Goal: Transaction & Acquisition: Book appointment/travel/reservation

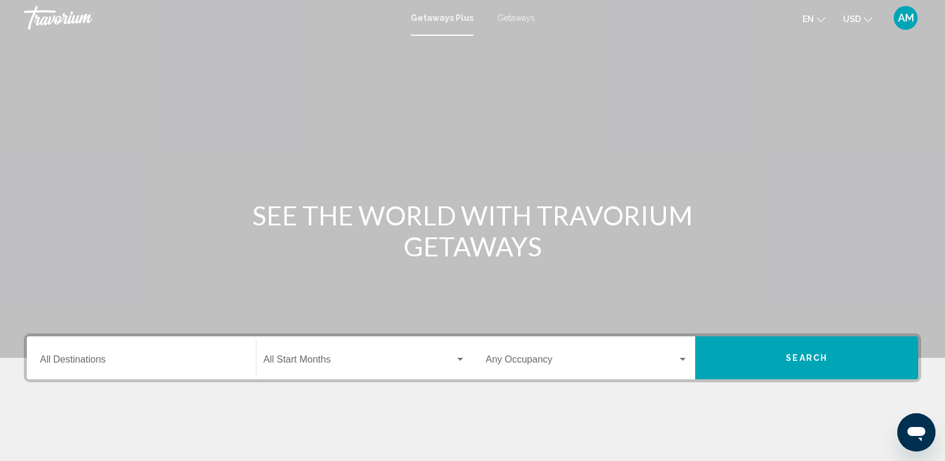
click at [519, 16] on span "Getaways" at bounding box center [516, 18] width 38 height 10
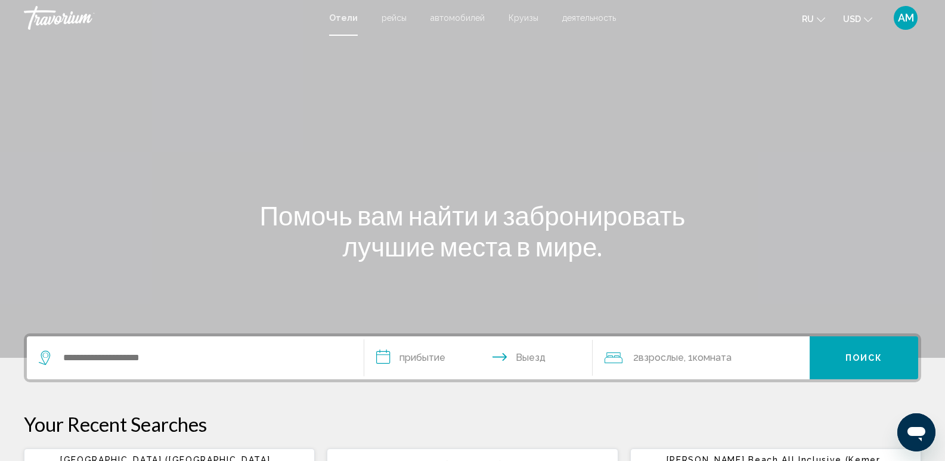
click at [580, 18] on span "деятельность" at bounding box center [589, 18] width 54 height 10
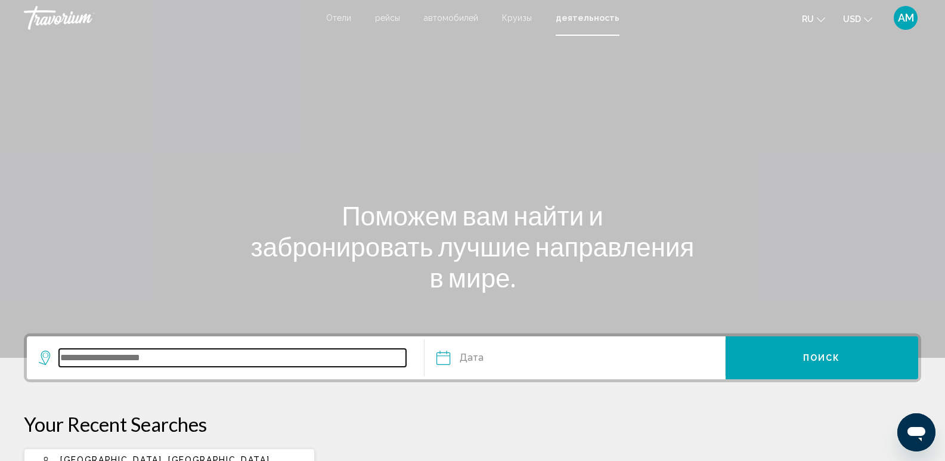
click at [159, 356] on input "Search widget" at bounding box center [232, 358] width 347 height 18
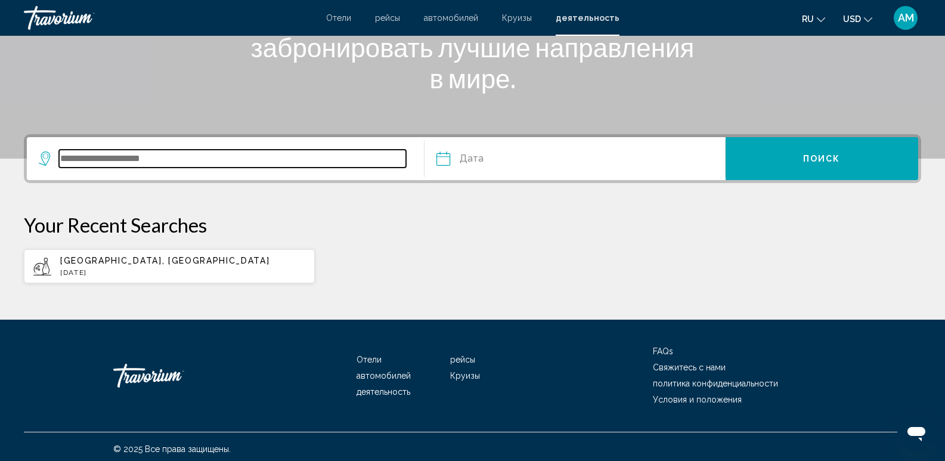
scroll to position [204, 0]
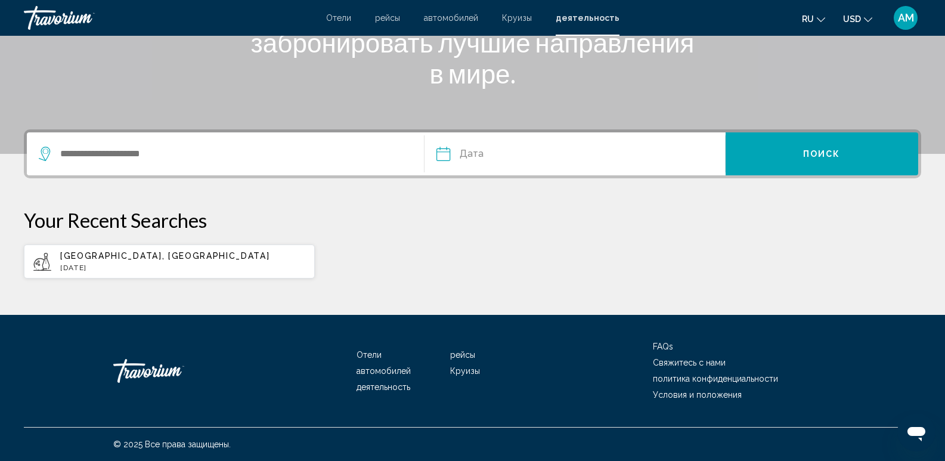
click at [113, 247] on app-activities-recent-search "Istanbul, Turkey Sun, 14 Sep" at bounding box center [169, 261] width 291 height 34
type input "**********"
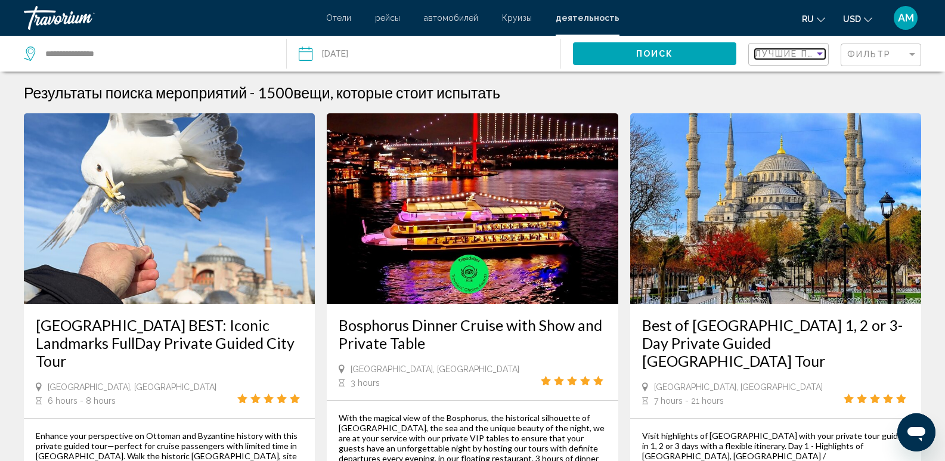
click at [791, 50] on span "Лучшие продавцы" at bounding box center [807, 54] width 104 height 10
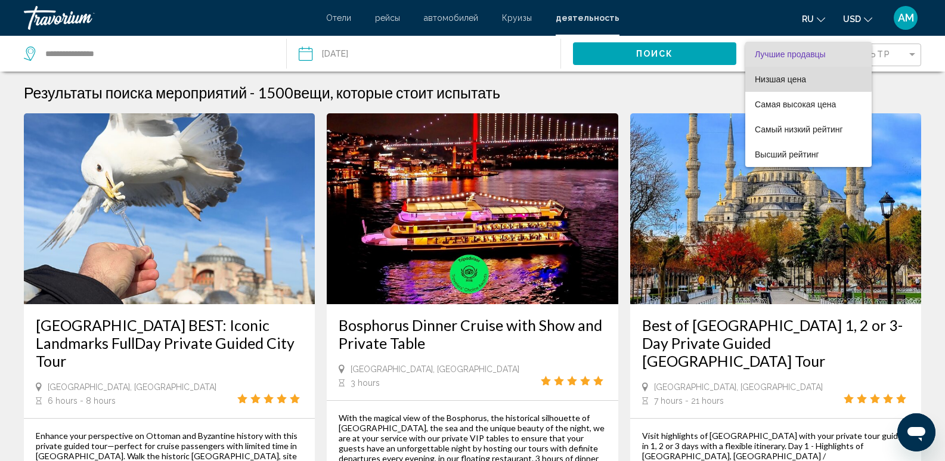
click at [786, 76] on span "Низшая цена" at bounding box center [780, 79] width 51 height 10
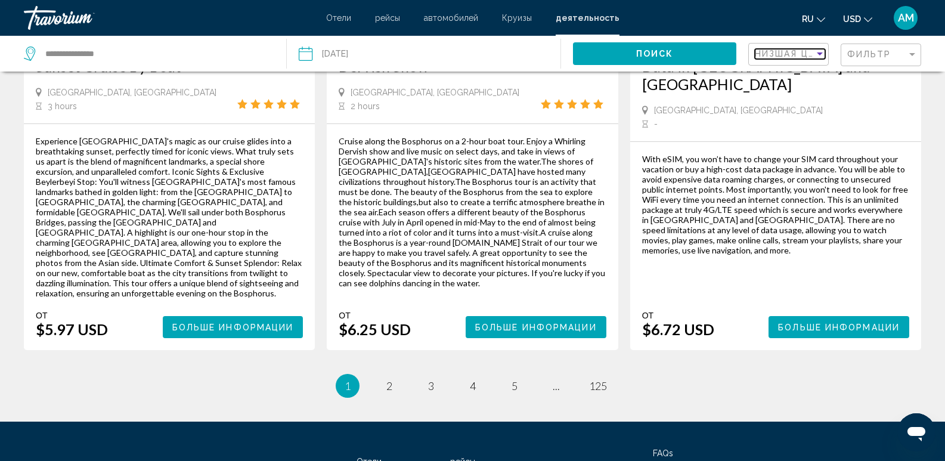
scroll to position [1892, 0]
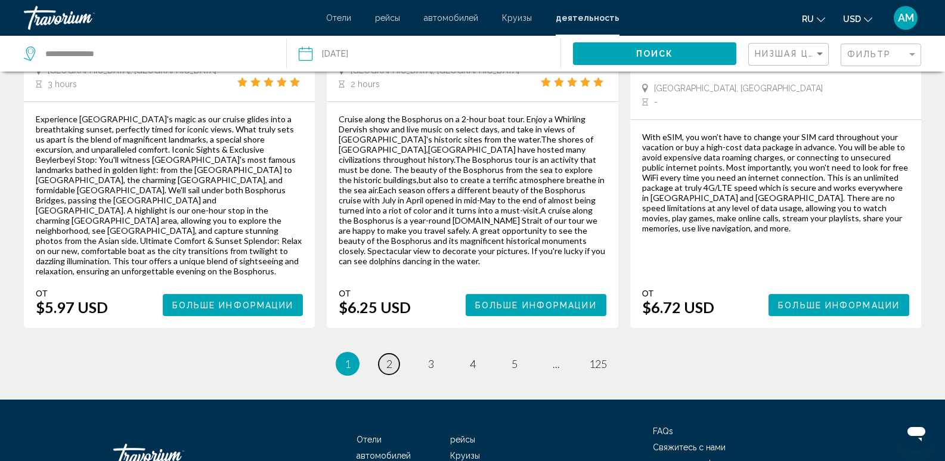
click at [386, 357] on span "2" at bounding box center [389, 363] width 6 height 13
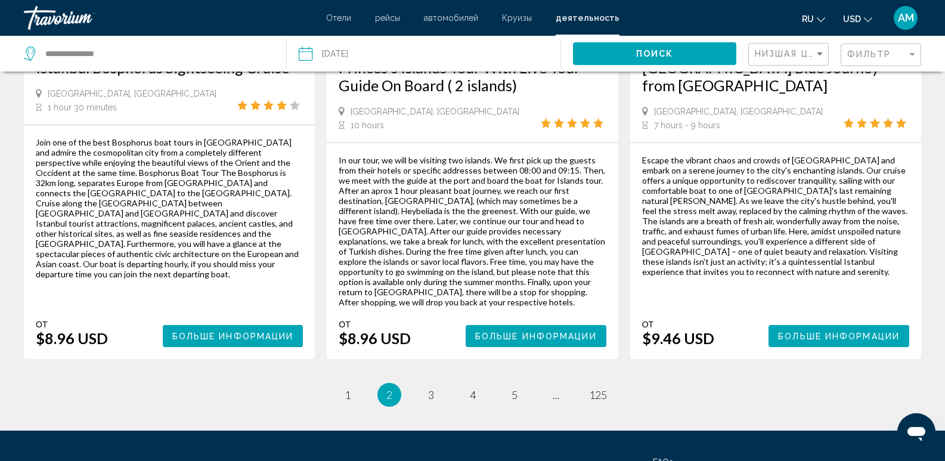
scroll to position [1913, 0]
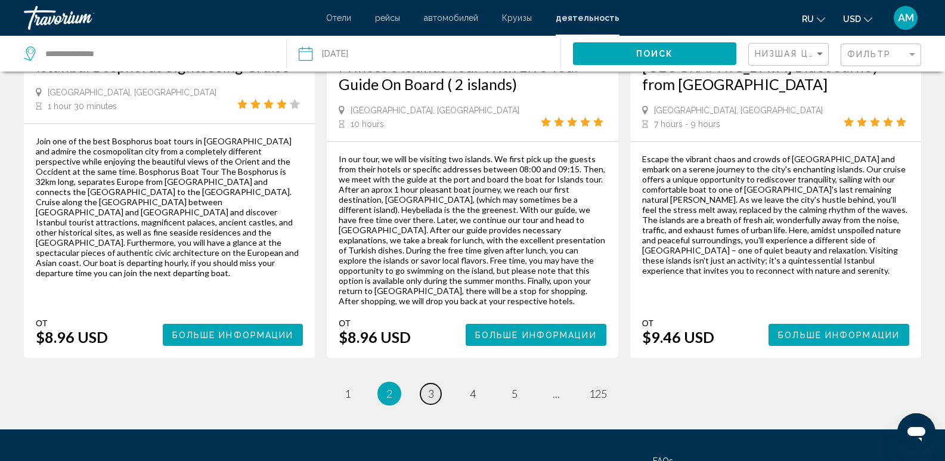
click at [433, 387] on span "3" at bounding box center [431, 393] width 6 height 13
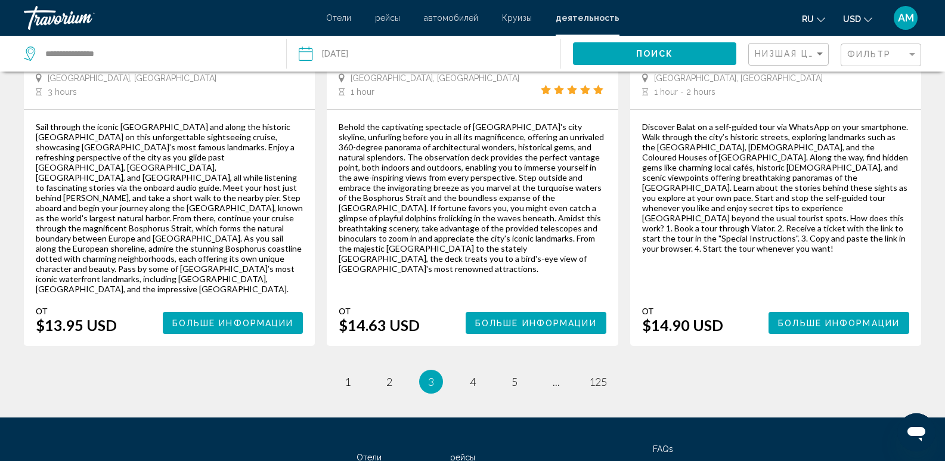
scroll to position [1875, 0]
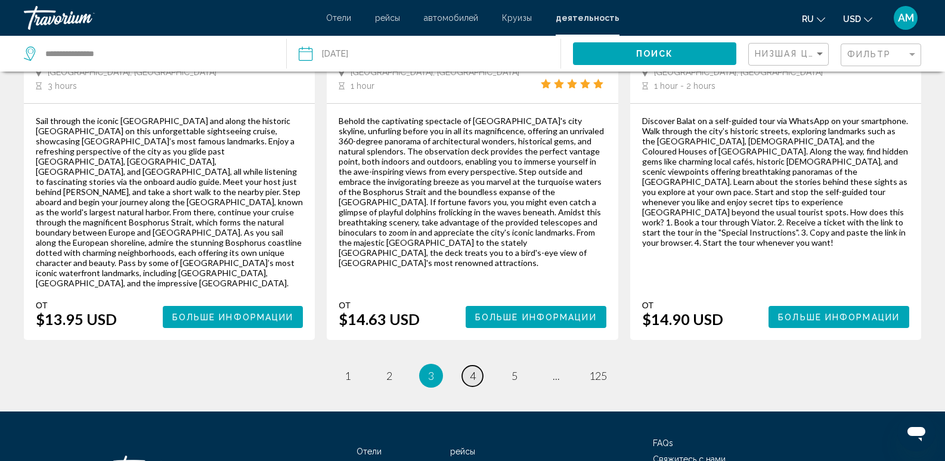
click at [471, 369] on span "4" at bounding box center [473, 375] width 6 height 13
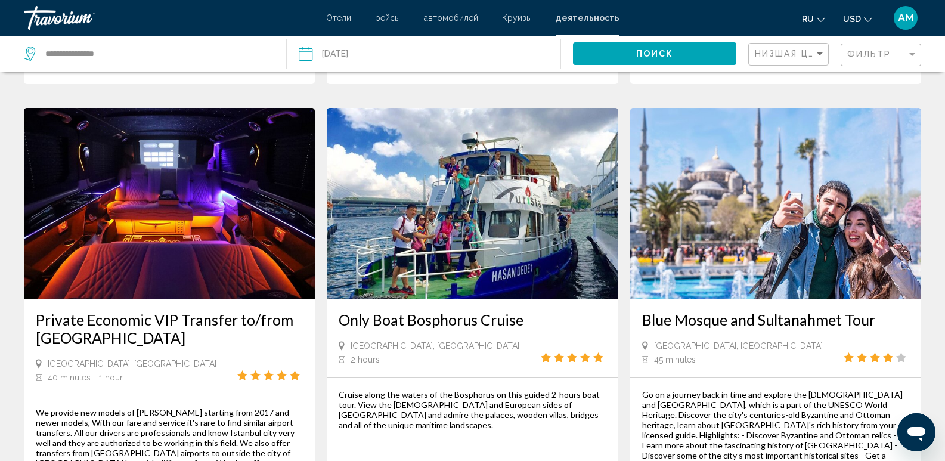
scroll to position [1728, 0]
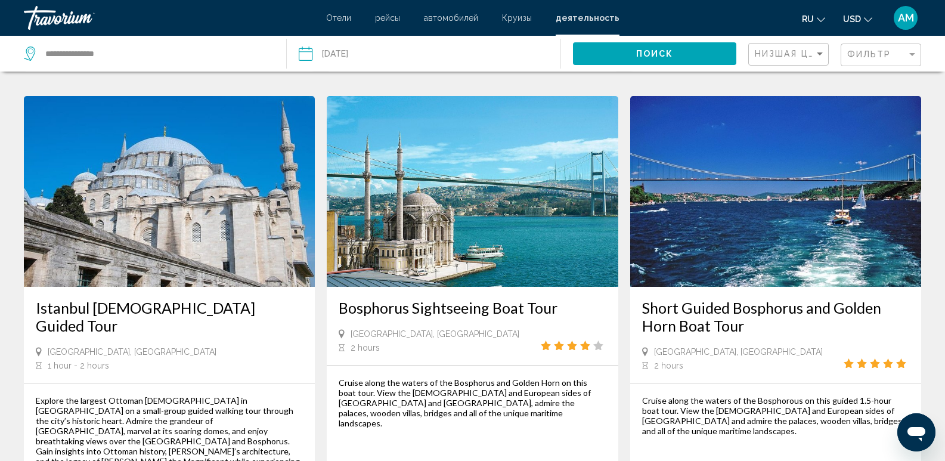
scroll to position [1848, 0]
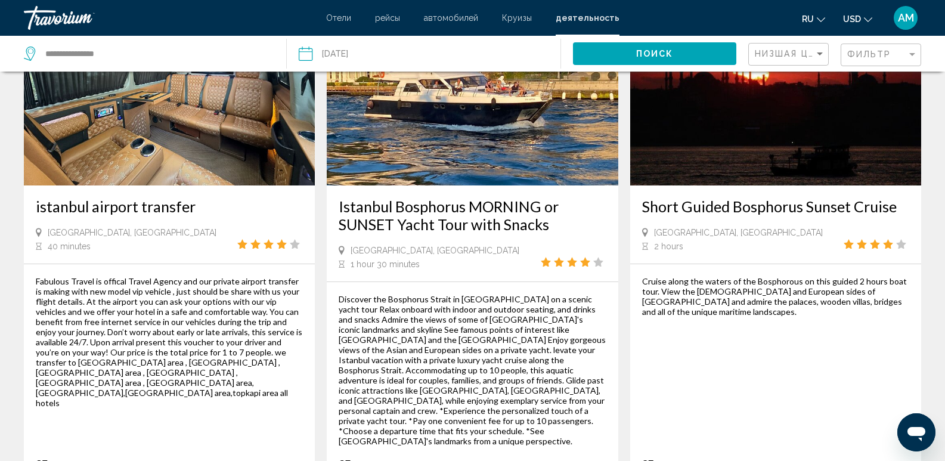
scroll to position [715, 0]
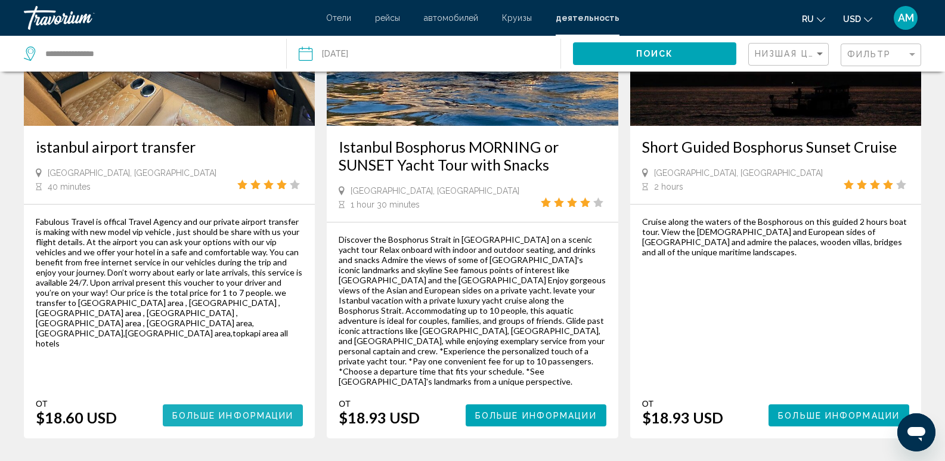
click at [209, 411] on span "Больше информации" at bounding box center [233, 416] width 122 height 10
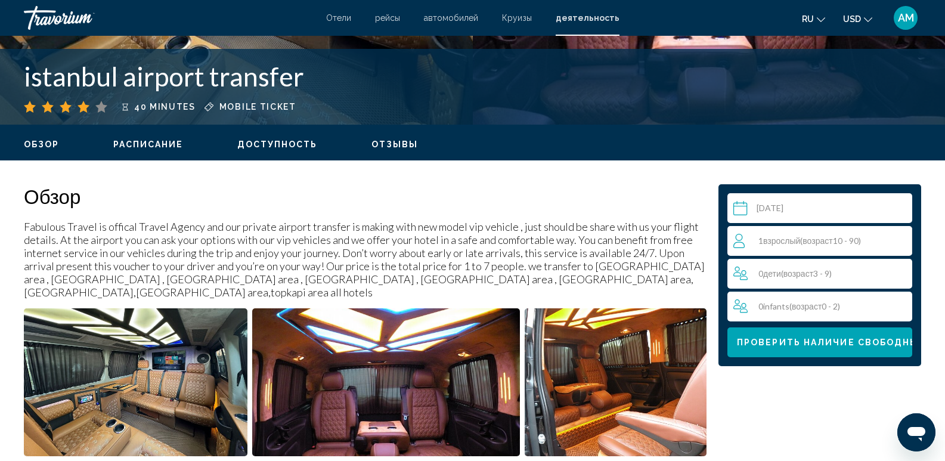
scroll to position [358, 0]
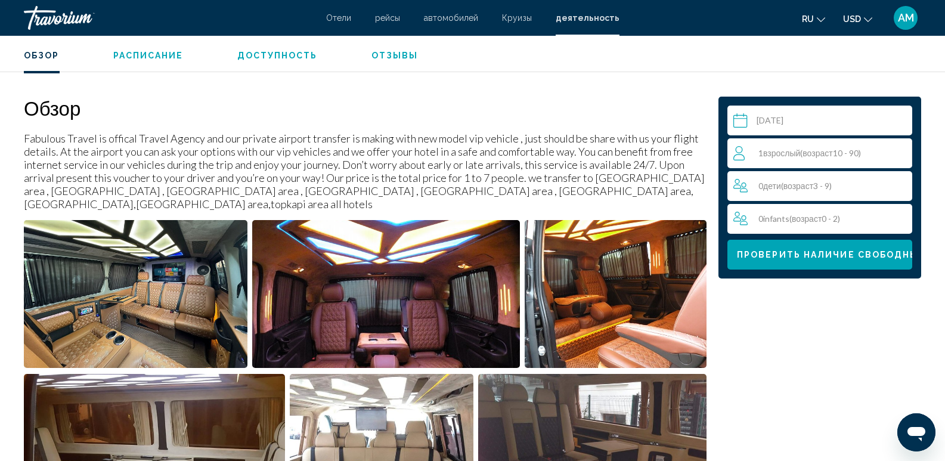
click at [782, 149] on span "Взрослый" at bounding box center [781, 153] width 37 height 10
click at [900, 153] on icon "Increment adults" at bounding box center [900, 152] width 11 height 11
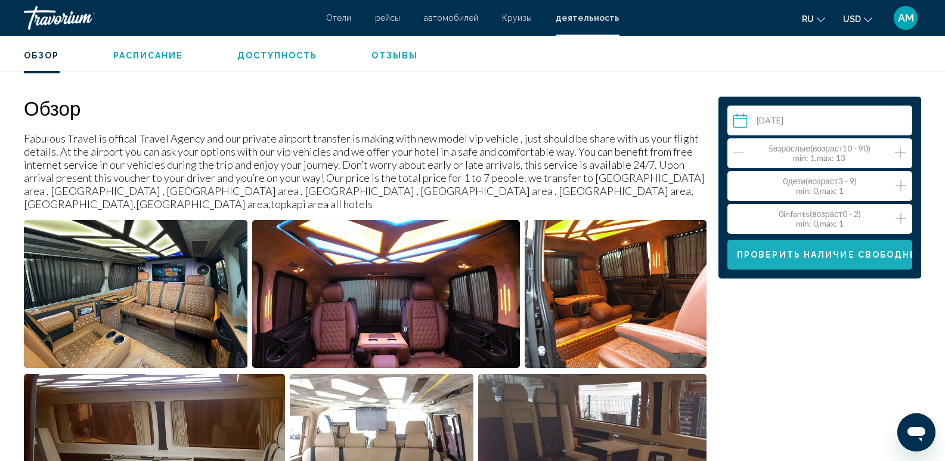
click at [822, 250] on span "Проверить наличие свободных мест" at bounding box center [847, 255] width 221 height 10
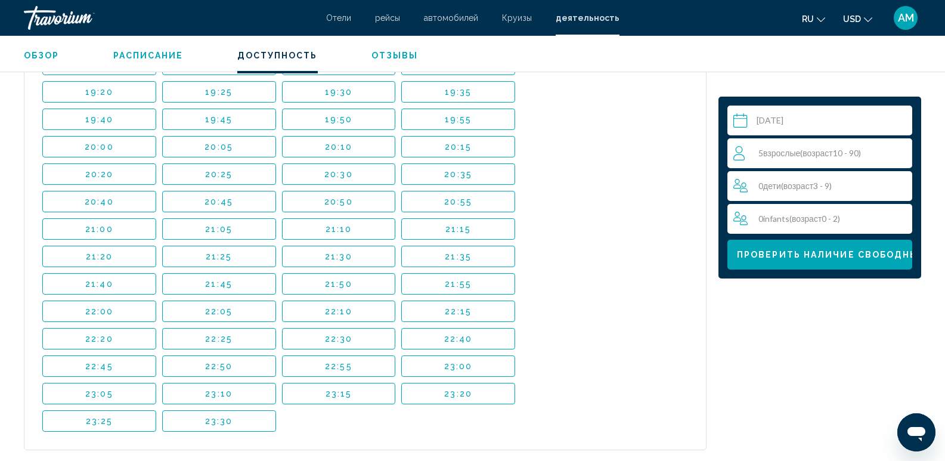
scroll to position [3332, 0]
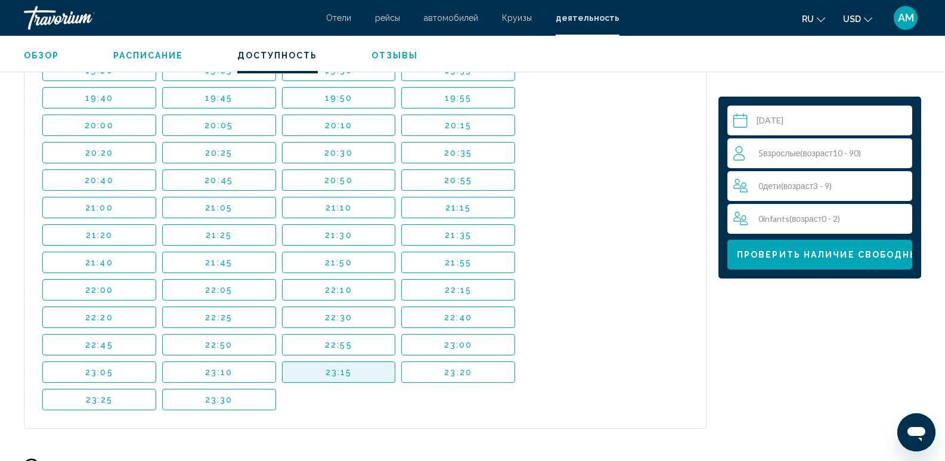
click at [339, 367] on span "23:15" at bounding box center [338, 372] width 27 height 10
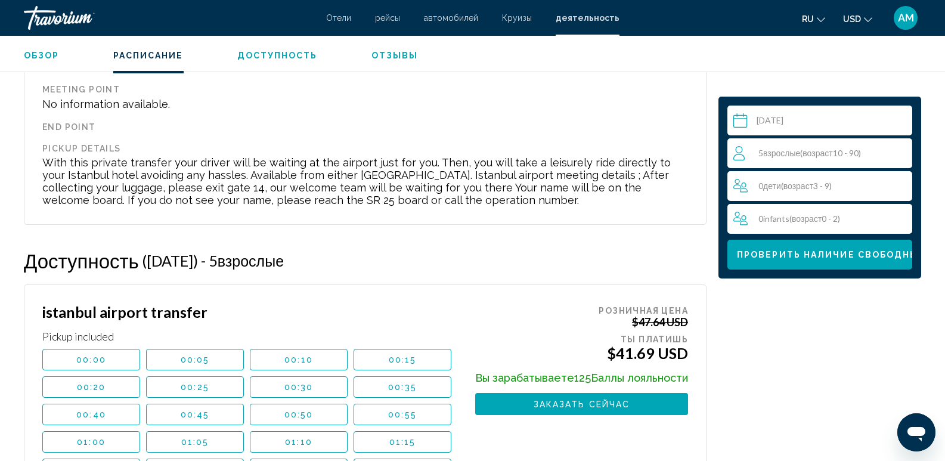
scroll to position [1425, 0]
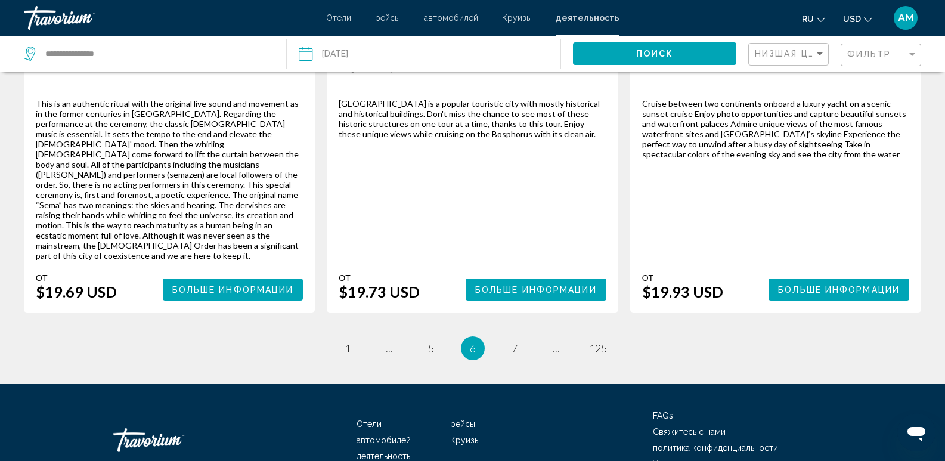
scroll to position [1845, 0]
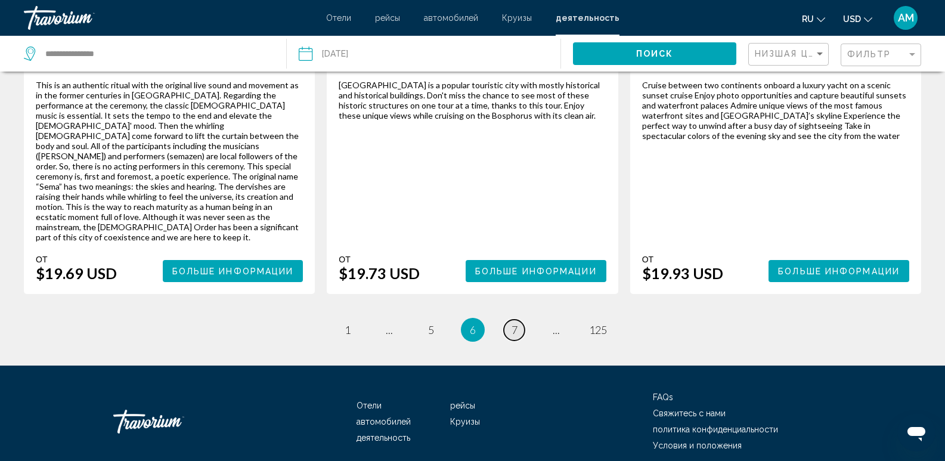
click at [510, 319] on link "page 7" at bounding box center [514, 329] width 21 height 21
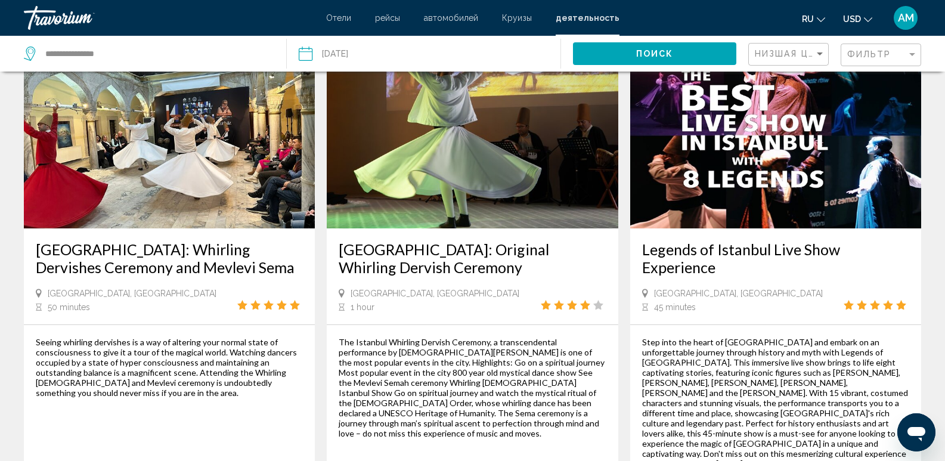
scroll to position [1756, 0]
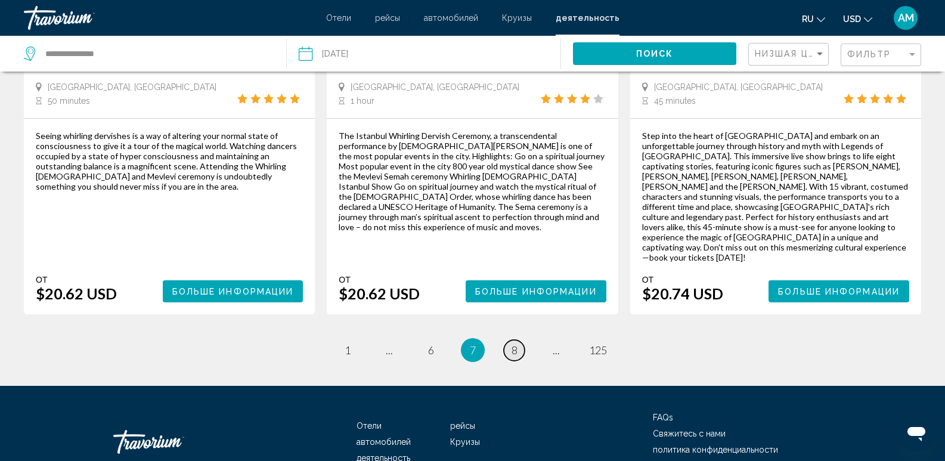
click at [515, 343] on span "8" at bounding box center [514, 349] width 6 height 13
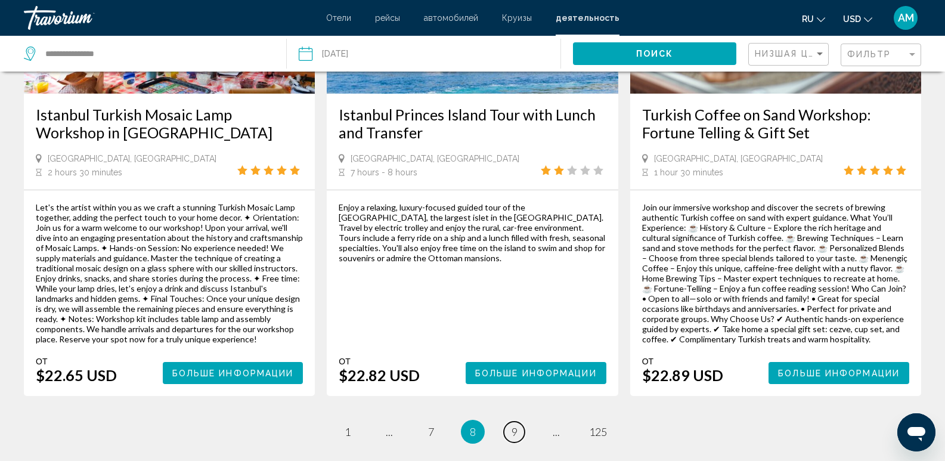
scroll to position [1788, 0]
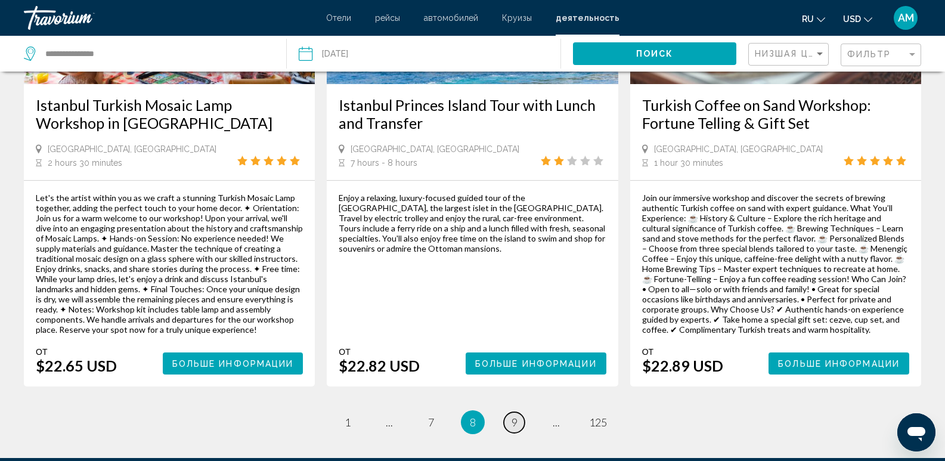
click at [516, 415] on span "9" at bounding box center [514, 421] width 6 height 13
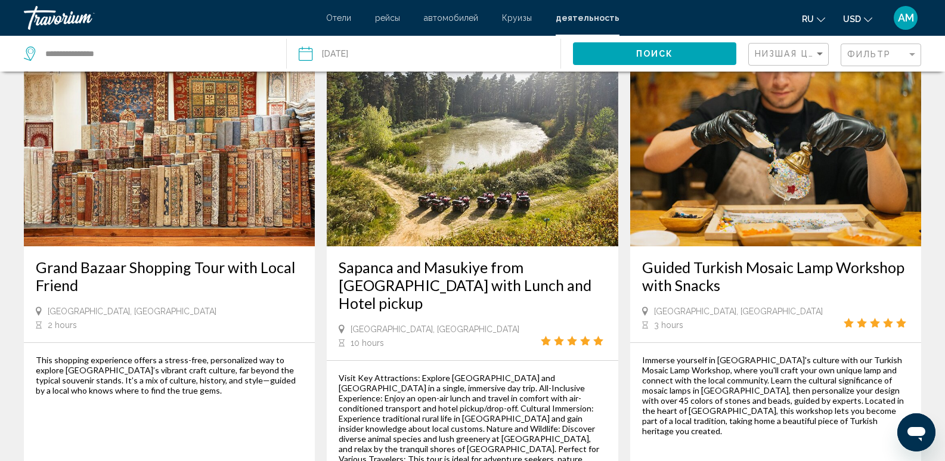
scroll to position [1885, 0]
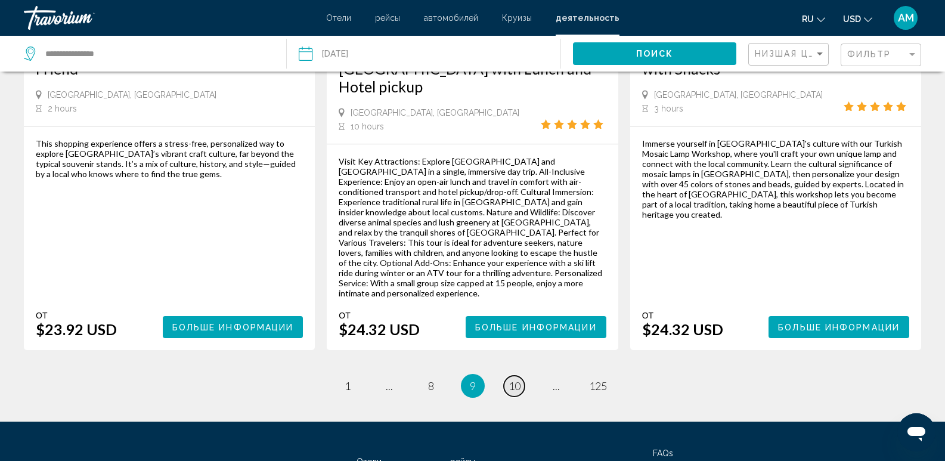
click at [523, 375] on link "page 10" at bounding box center [514, 385] width 21 height 21
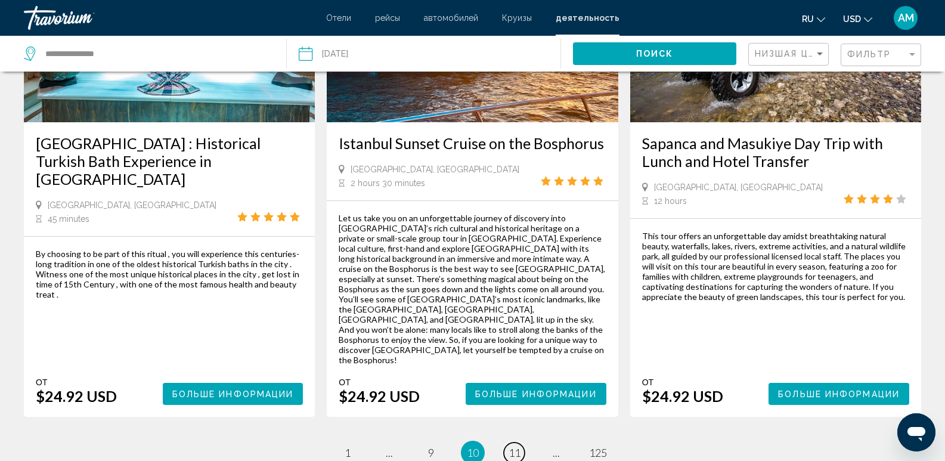
scroll to position [1848, 0]
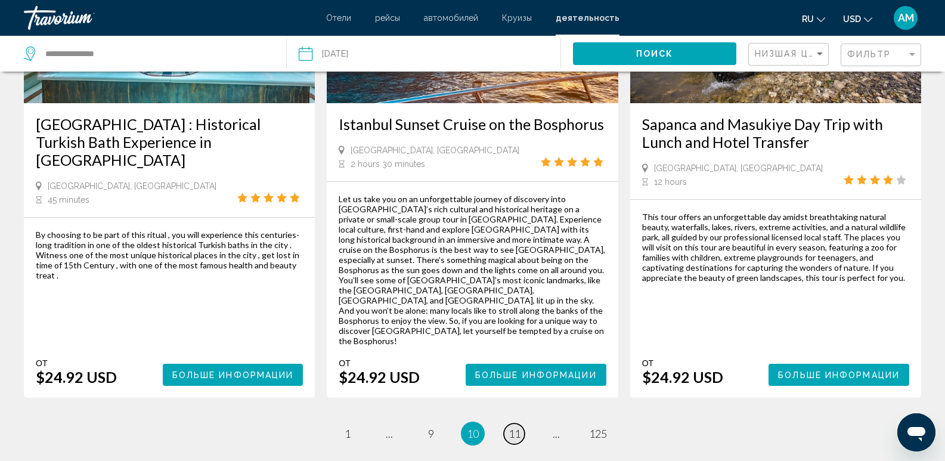
click at [521, 423] on link "page 11" at bounding box center [514, 433] width 21 height 21
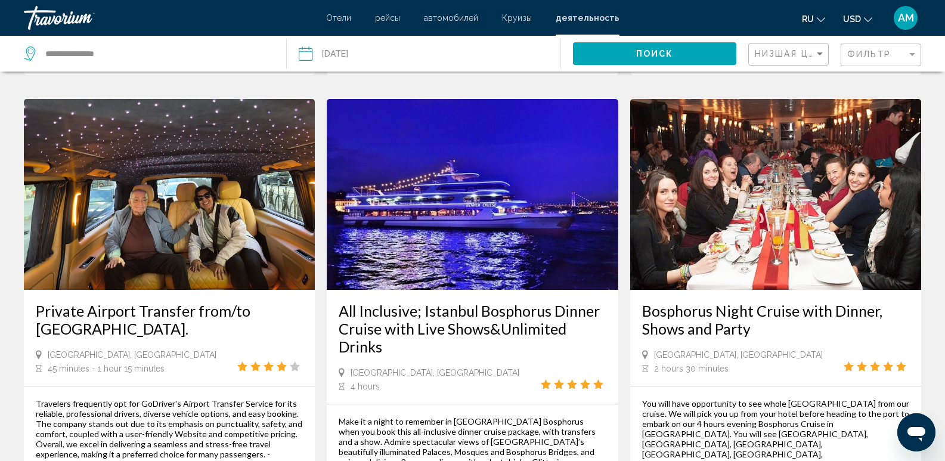
scroll to position [1728, 0]
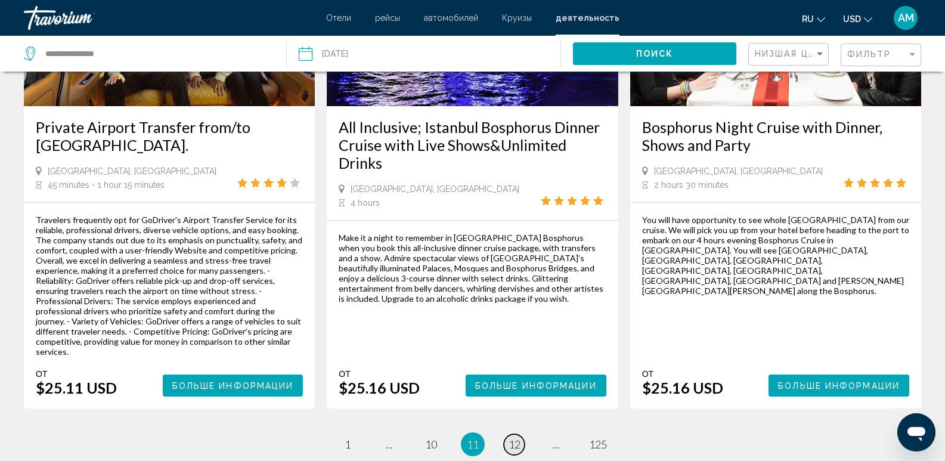
click at [519, 437] on span "12" at bounding box center [514, 443] width 12 height 13
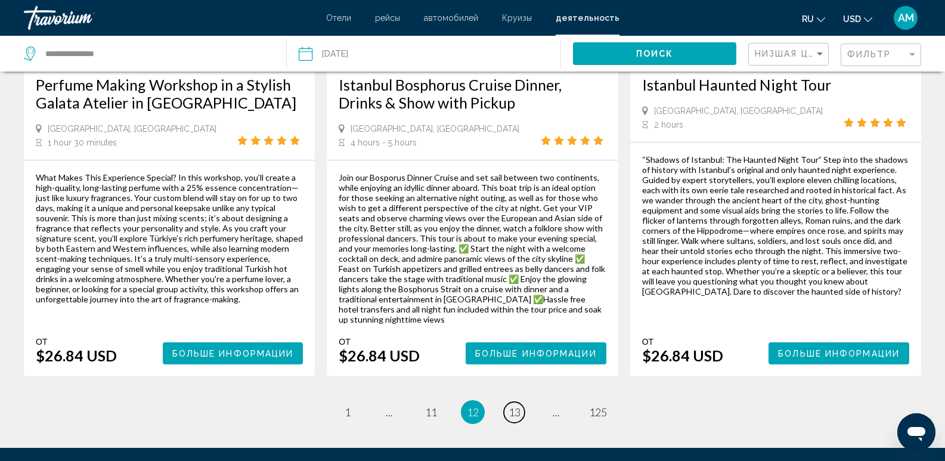
scroll to position [1842, 0]
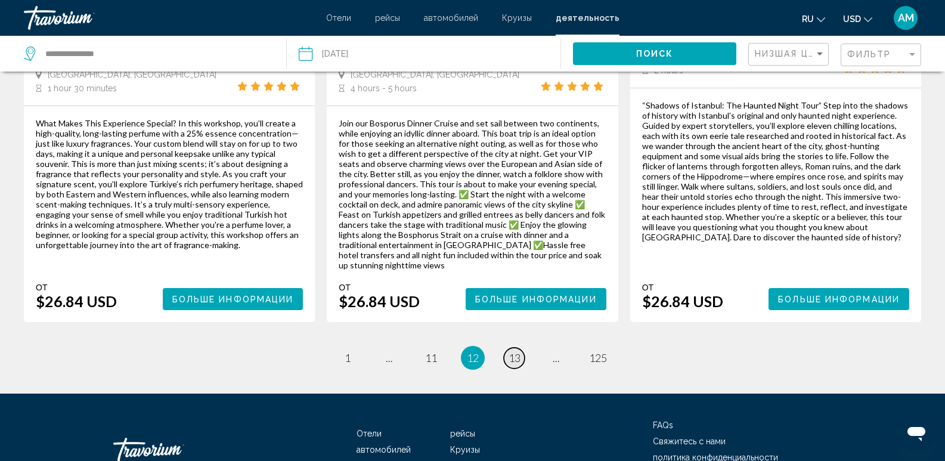
click at [520, 347] on link "page 13" at bounding box center [514, 357] width 21 height 21
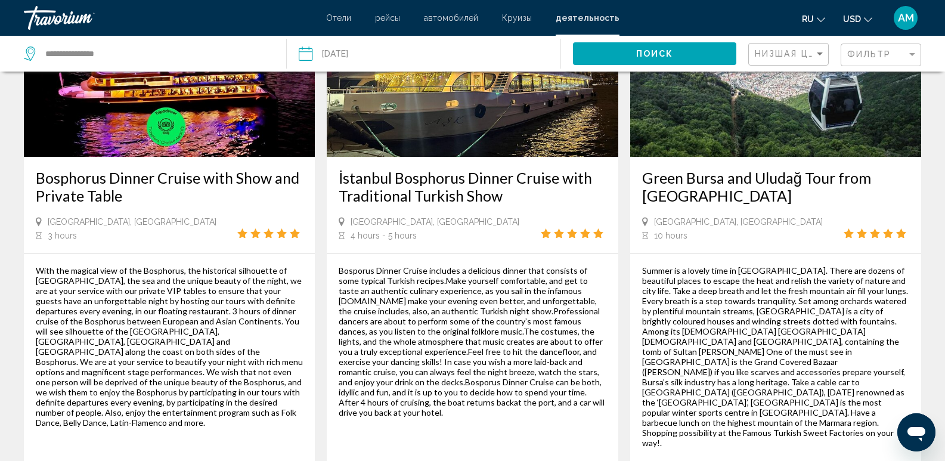
scroll to position [1907, 0]
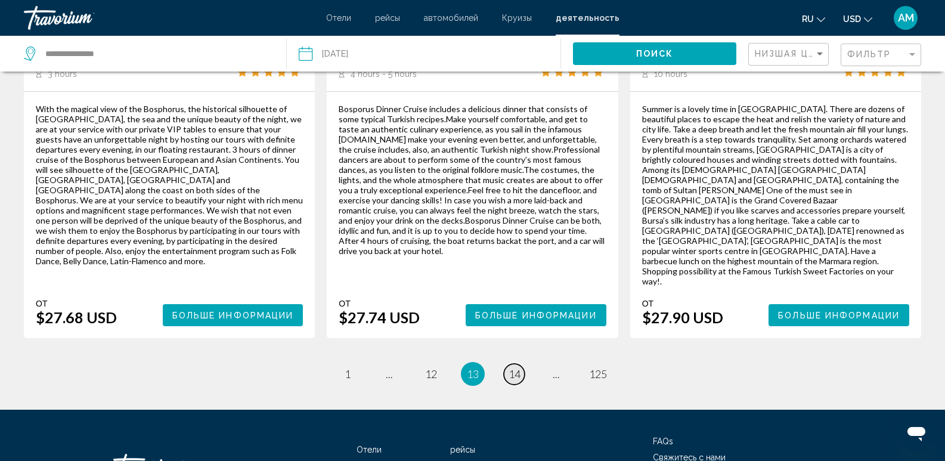
click at [512, 367] on span "14" at bounding box center [514, 373] width 12 height 13
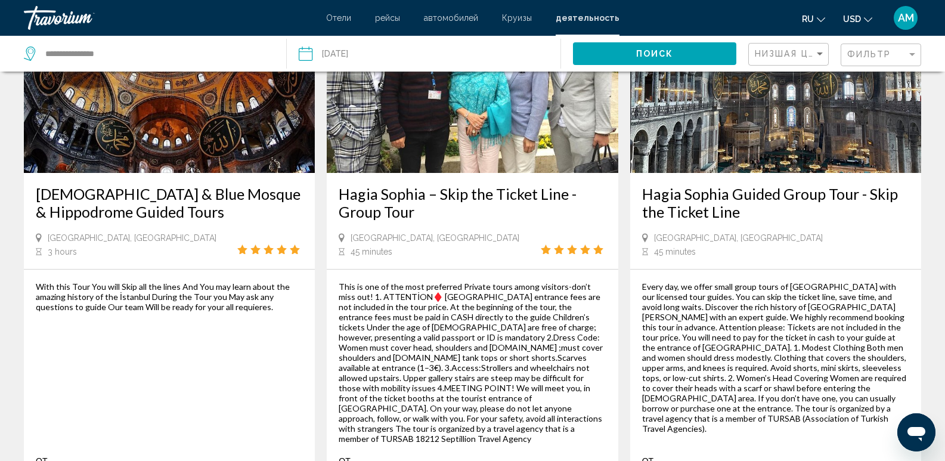
scroll to position [1848, 0]
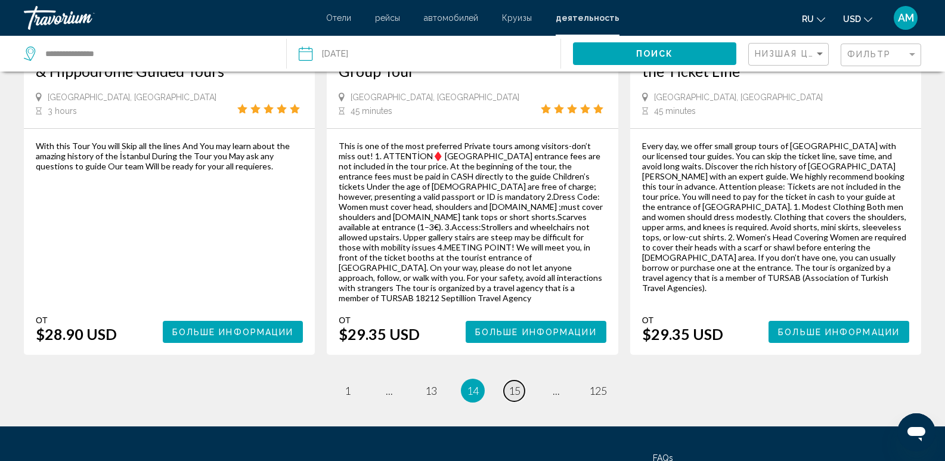
click at [514, 384] on span "15" at bounding box center [514, 390] width 12 height 13
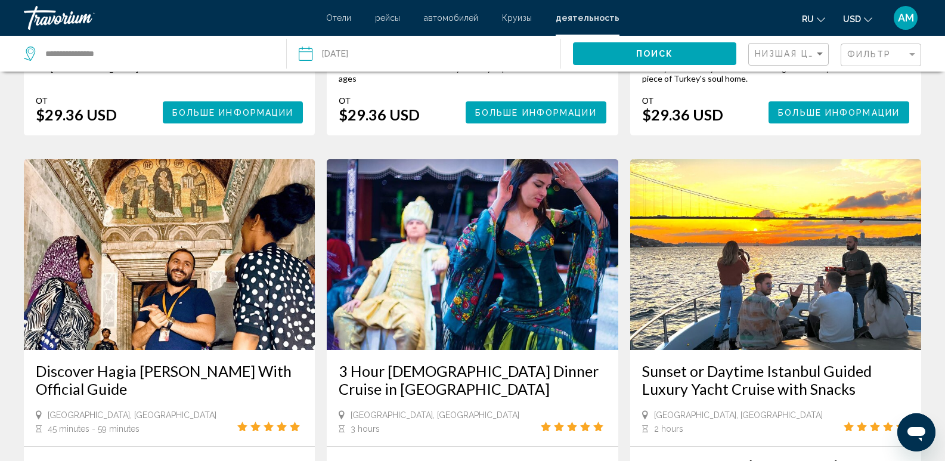
scroll to position [596, 0]
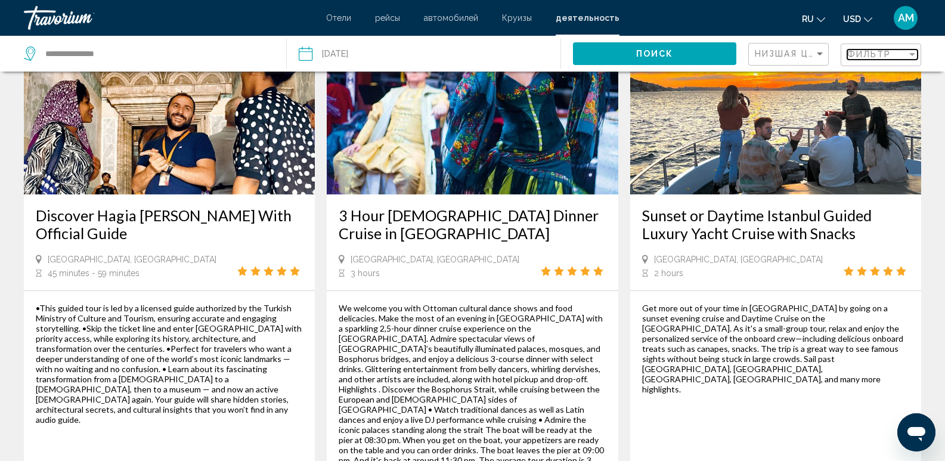
click at [870, 54] on span "Фильтр" at bounding box center [869, 54] width 44 height 10
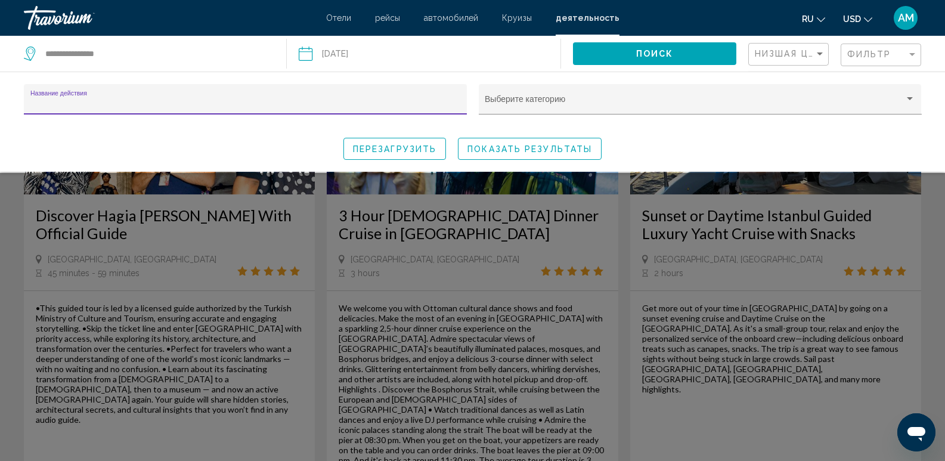
click at [132, 104] on input "Название действия" at bounding box center [245, 104] width 430 height 10
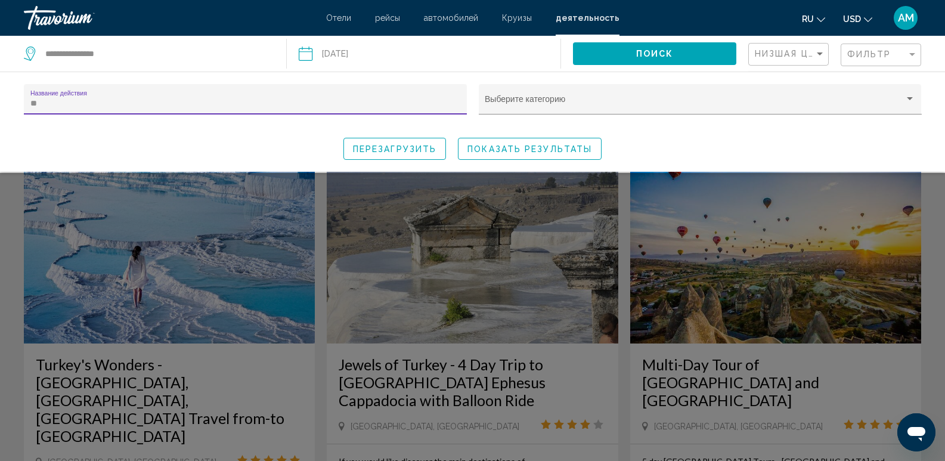
type input "***"
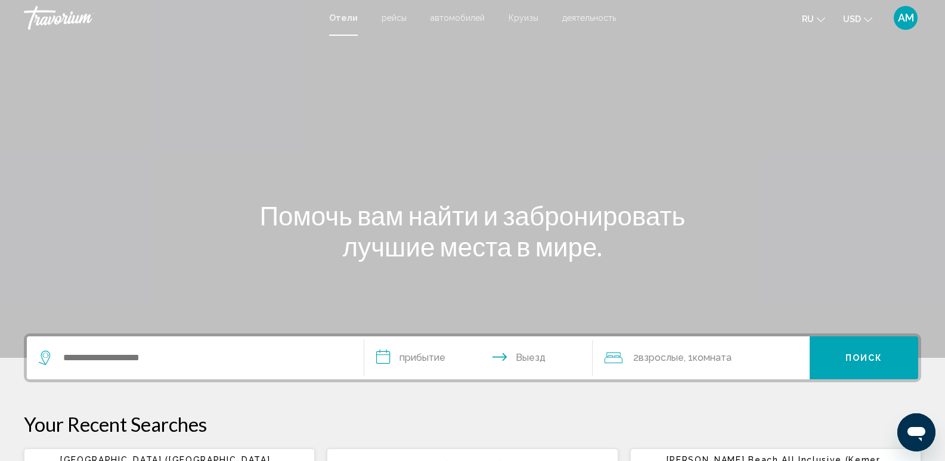
scroll to position [119, 0]
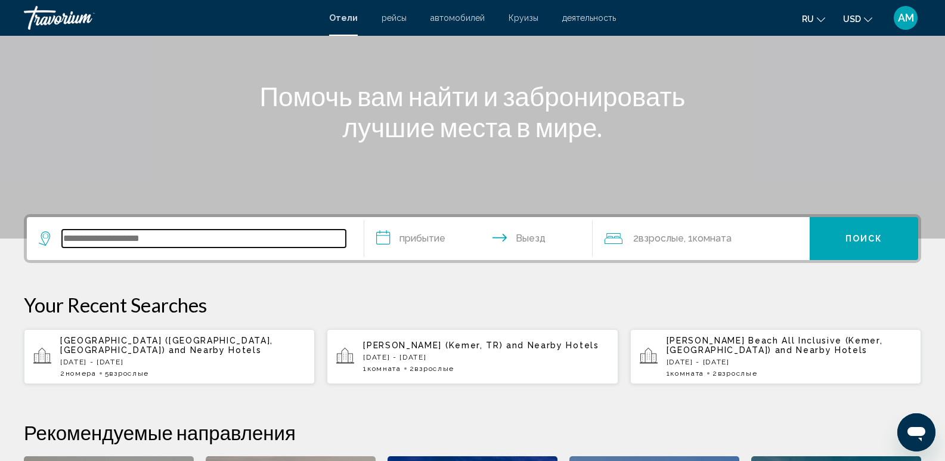
click at [131, 238] on input "Search widget" at bounding box center [204, 238] width 284 height 18
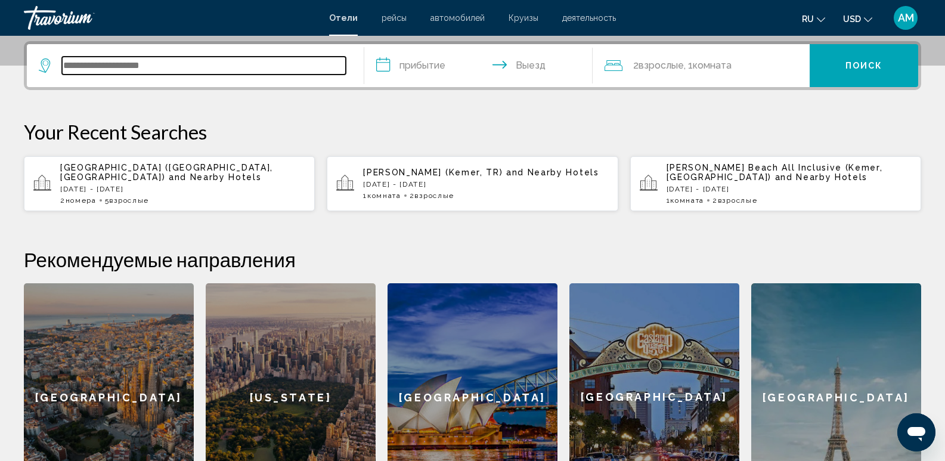
scroll to position [294, 0]
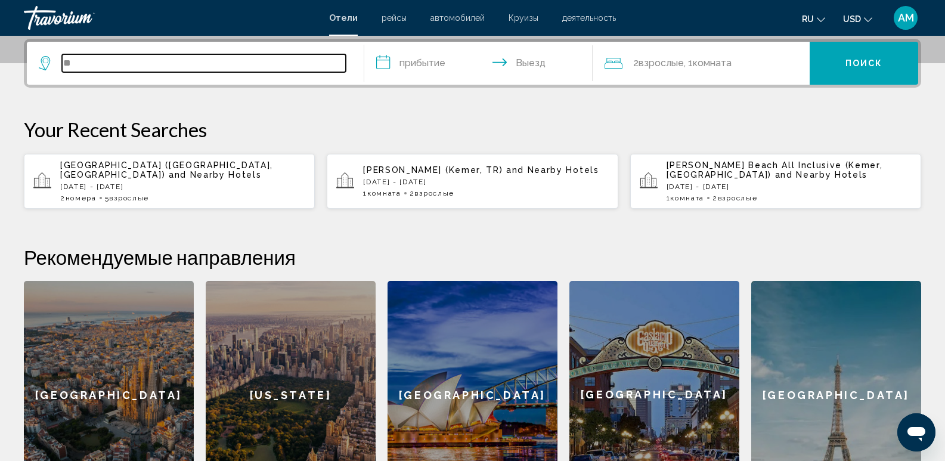
type input "*"
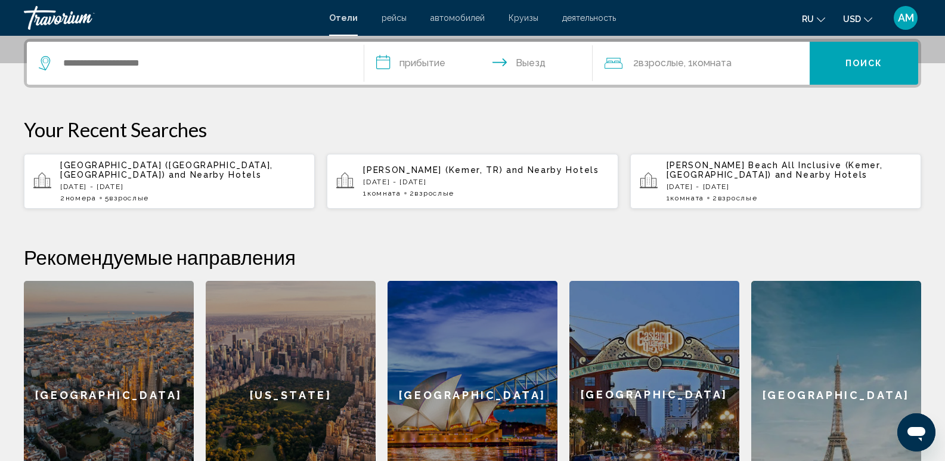
click at [136, 169] on span "[GEOGRAPHIC_DATA] ([GEOGRAPHIC_DATA], [GEOGRAPHIC_DATA])" at bounding box center [166, 169] width 213 height 19
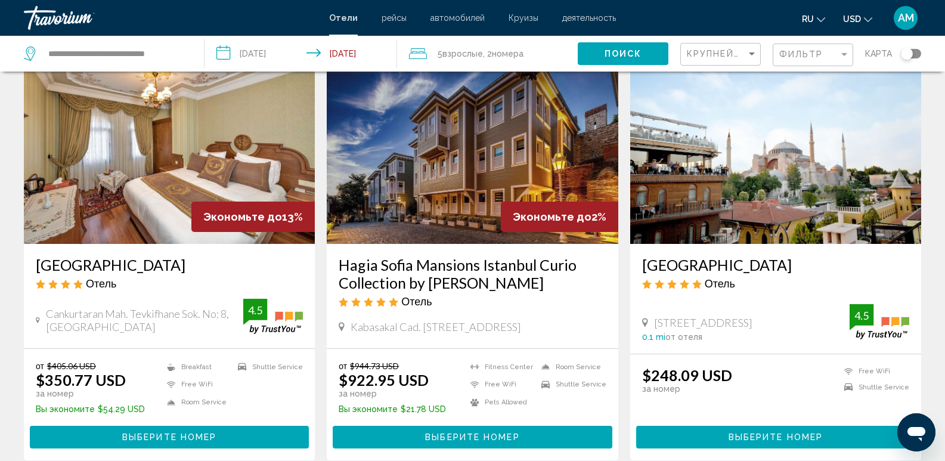
scroll to position [238, 0]
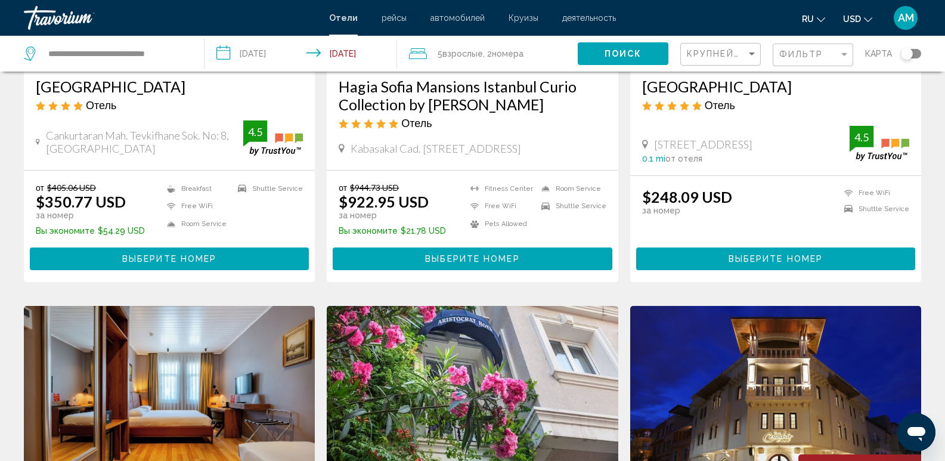
click at [201, 254] on span "Выберите номер" at bounding box center [169, 259] width 94 height 10
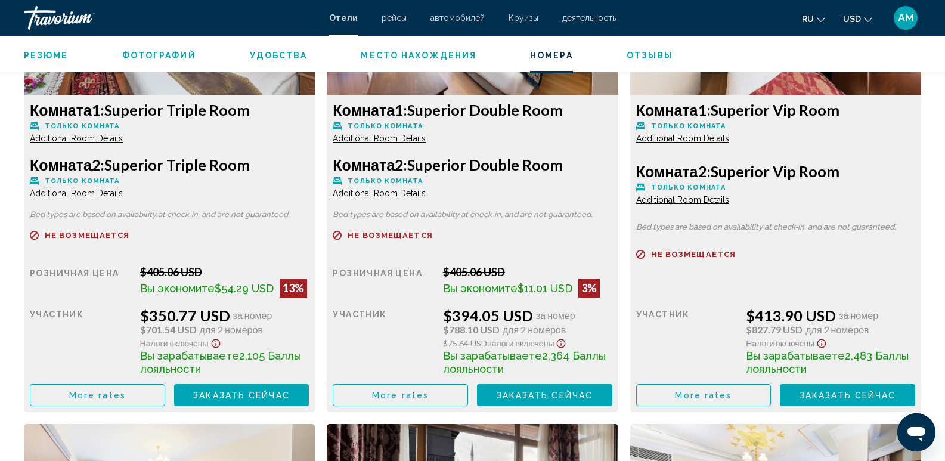
scroll to position [1788, 0]
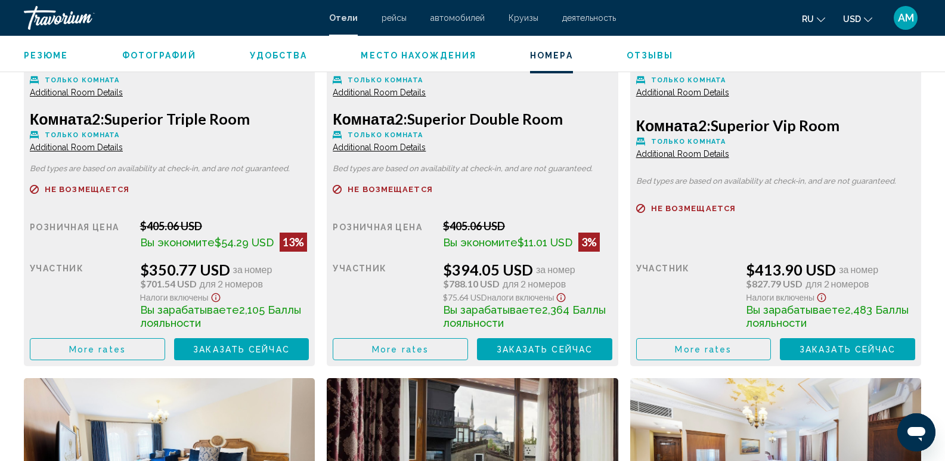
click at [117, 345] on span "More rates" at bounding box center [97, 349] width 57 height 10
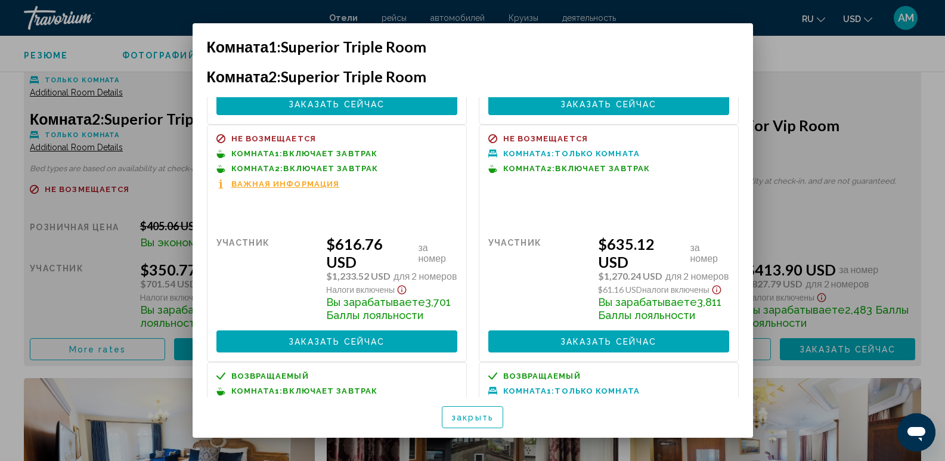
scroll to position [536, 0]
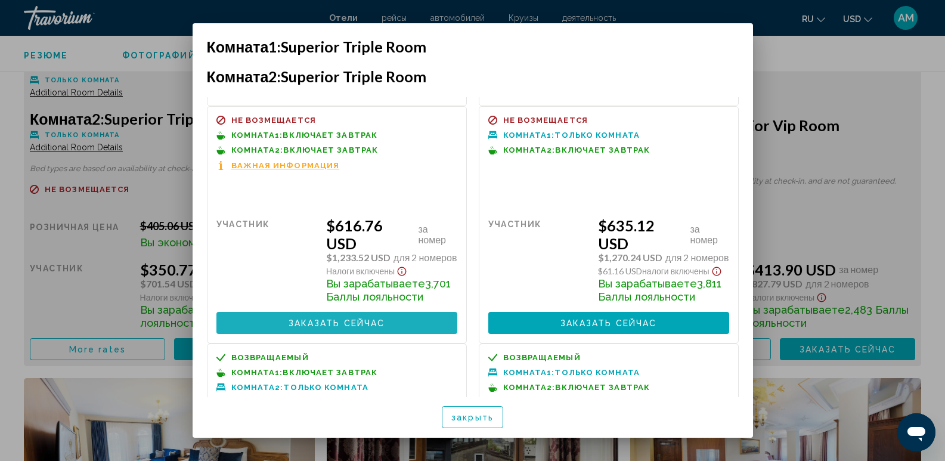
click at [377, 325] on span "Заказать сейчас" at bounding box center [336, 323] width 97 height 10
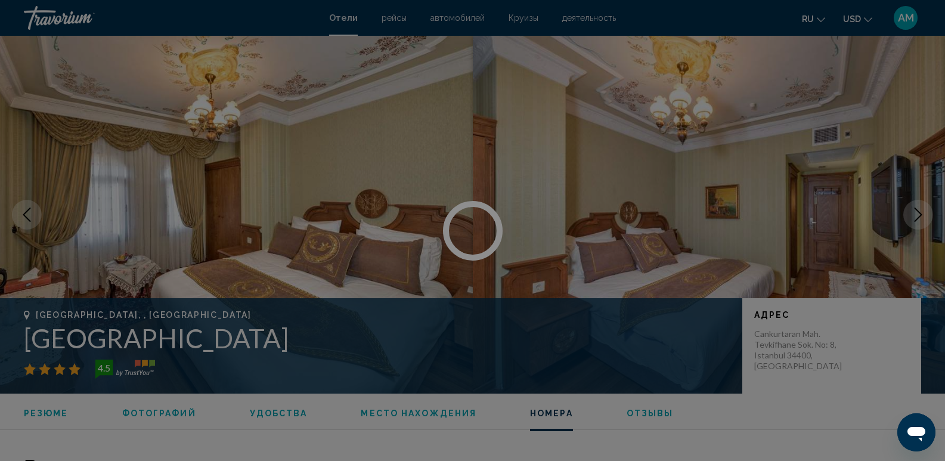
scroll to position [1788, 0]
